Goal: Task Accomplishment & Management: Manage account settings

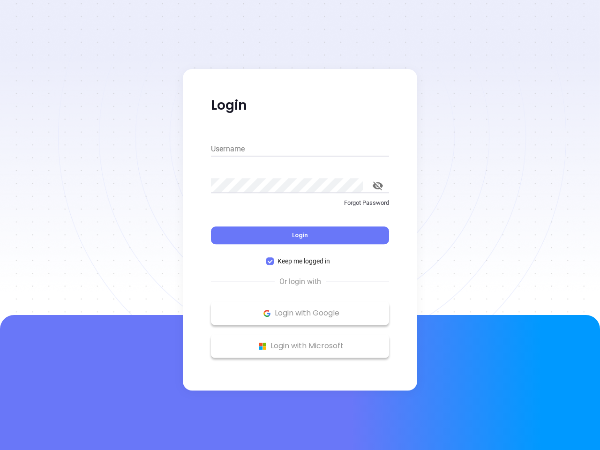
click at [300, 225] on div "Login" at bounding box center [300, 229] width 178 height 29
click at [300, 149] on input "Username" at bounding box center [300, 148] width 178 height 15
click at [378, 186] on icon "toggle password visibility" at bounding box center [377, 185] width 10 height 9
click at [300, 235] on span "Login" at bounding box center [300, 235] width 16 height 8
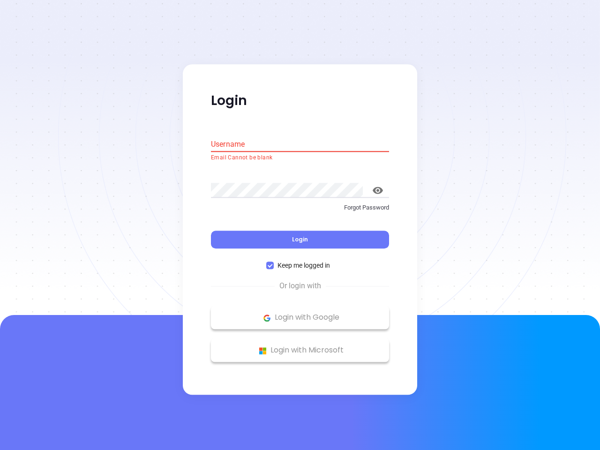
click at [300, 261] on span "Keep me logged in" at bounding box center [304, 265] width 60 height 10
click at [274, 262] on input "Keep me logged in" at bounding box center [269, 265] width 7 height 7
checkbox input "false"
click at [300, 313] on p "Login with Google" at bounding box center [299, 318] width 169 height 14
click at [300, 346] on p "Login with Microsoft" at bounding box center [299, 350] width 169 height 14
